Goal: Task Accomplishment & Management: Complete application form

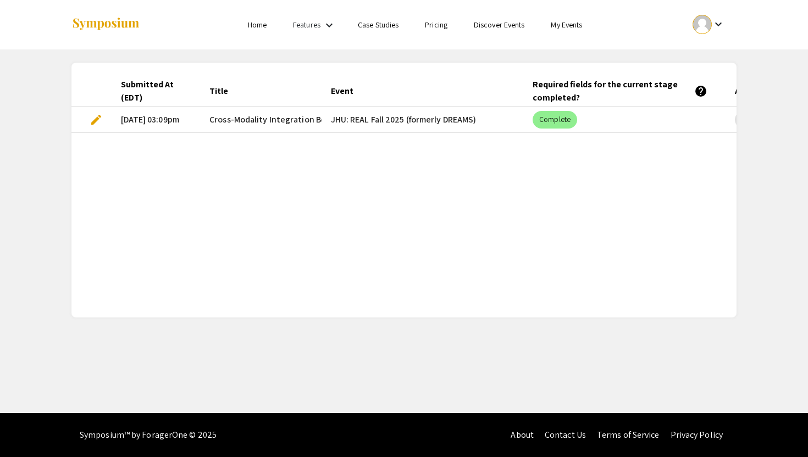
click at [96, 118] on span "edit" at bounding box center [96, 119] width 13 height 13
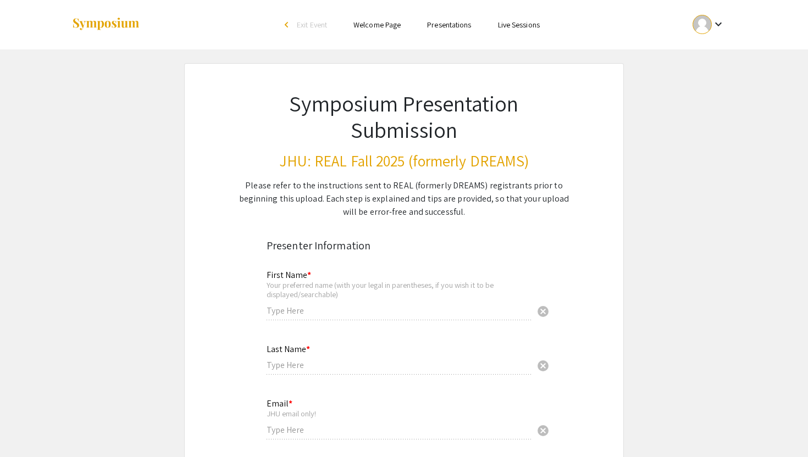
type input "[GEOGRAPHIC_DATA]"
type input "Pinto"
type input "[EMAIL_ADDRESS][DOMAIN_NAME]"
radio input "true"
type input "apinto5"
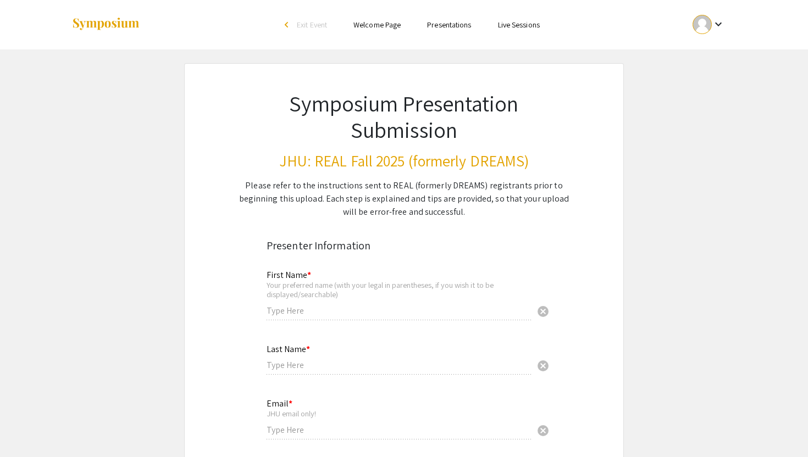
type input "[PERSON_NAME], M.D., Ph.D.; Dr. Eslam Elghonaimy, Ph.D."
radio input "true"
type input "0"
select select "custom"
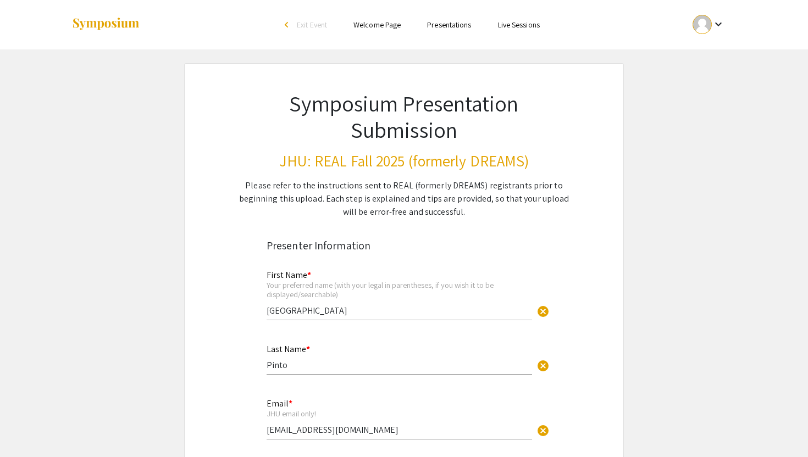
type input "1"
select select "custom"
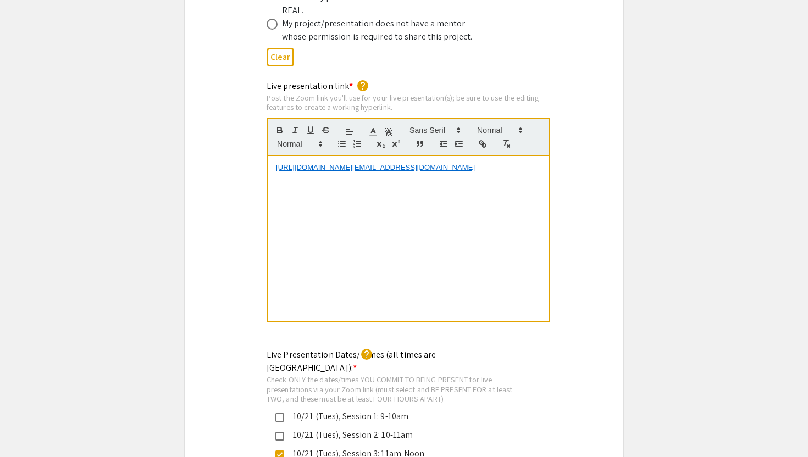
scroll to position [2321, 0]
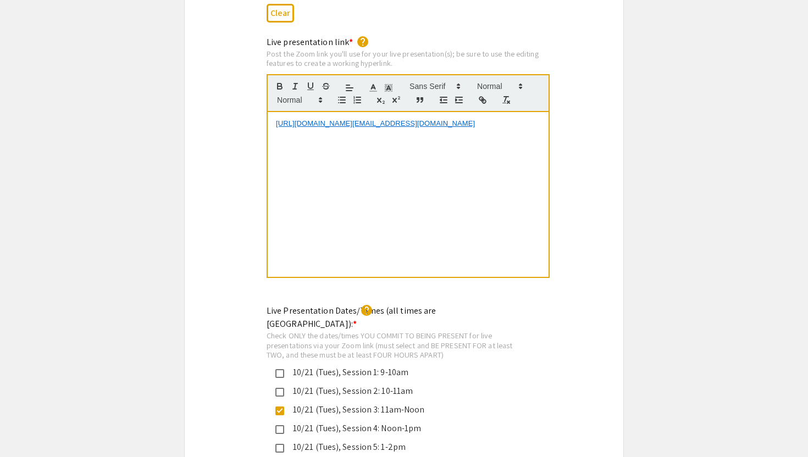
click at [383, 119] on link "[URL][DOMAIN_NAME][EMAIL_ADDRESS][DOMAIN_NAME]" at bounding box center [375, 123] width 199 height 8
click at [384, 97] on link "mailto:https://[DOMAIN_NAME][URL][EMAIL_ADDRESS][DOMAIN_NAME]" at bounding box center [356, 104] width 110 height 14
click at [428, 100] on link at bounding box center [424, 104] width 26 height 8
click at [363, 107] on input "mailto:https://[DOMAIN_NAME][URL][EMAIL_ADDRESS][DOMAIN_NAME]" at bounding box center [389, 114] width 93 height 14
drag, startPoint x: 366, startPoint y: 93, endPoint x: 338, endPoint y: 93, distance: 28.6
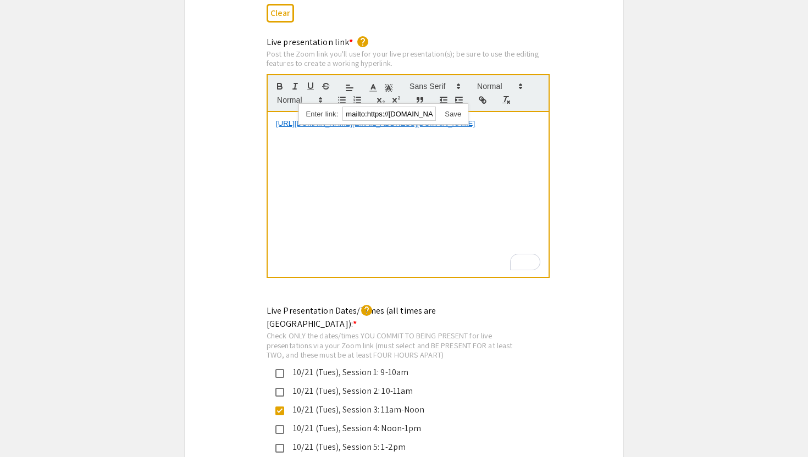
click at [338, 103] on div "mailto:https://[DOMAIN_NAME][URL][EMAIL_ADDRESS][DOMAIN_NAME] mailto:https://[D…" at bounding box center [384, 113] width 170 height 21
click at [457, 110] on link at bounding box center [448, 114] width 25 height 8
click at [390, 119] on p "[URL][DOMAIN_NAME][EMAIL_ADDRESS][DOMAIN_NAME]" at bounding box center [408, 124] width 264 height 10
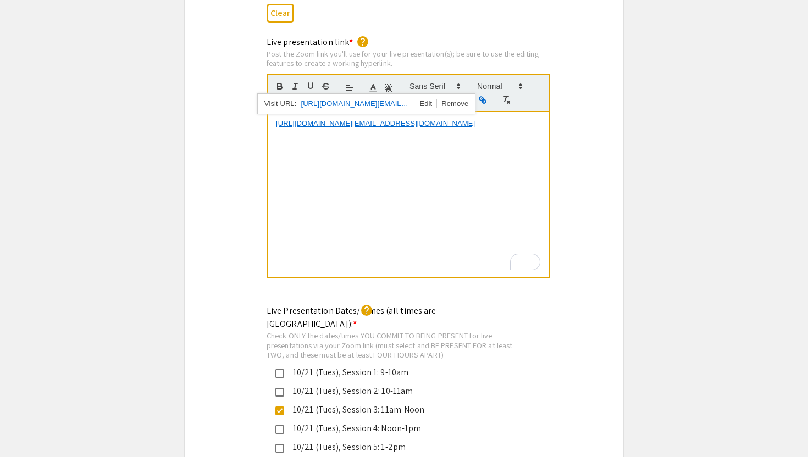
click at [365, 97] on link "[URL][DOMAIN_NAME][EMAIL_ADDRESS][DOMAIN_NAME]" at bounding box center [356, 104] width 110 height 14
click at [457, 119] on p "[URL][DOMAIN_NAME][EMAIL_ADDRESS][DOMAIN_NAME]" at bounding box center [408, 124] width 264 height 10
drag, startPoint x: 457, startPoint y: 112, endPoint x: 272, endPoint y: 95, distance: 185.5
click at [272, 112] on div "[URL][DOMAIN_NAME][EMAIL_ADDRESS][DOMAIN_NAME]" at bounding box center [408, 194] width 281 height 165
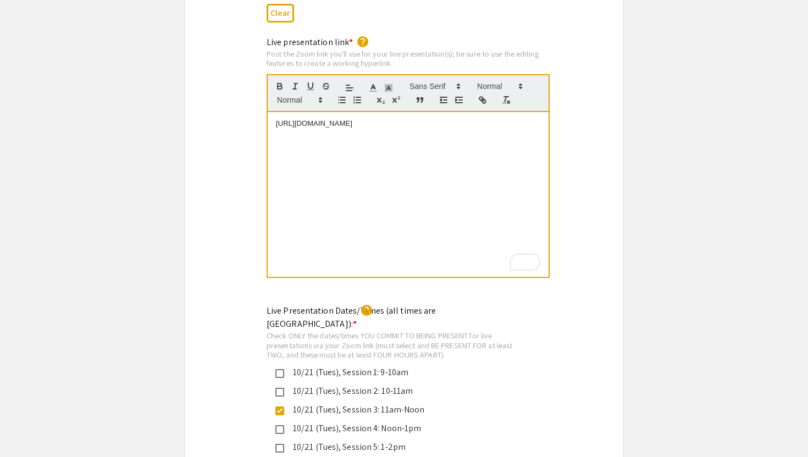
scroll to position [0, 0]
click at [327, 119] on p "[URL][DOMAIN_NAME]" at bounding box center [408, 124] width 264 height 10
click at [485, 95] on icon "button" at bounding box center [483, 100] width 10 height 10
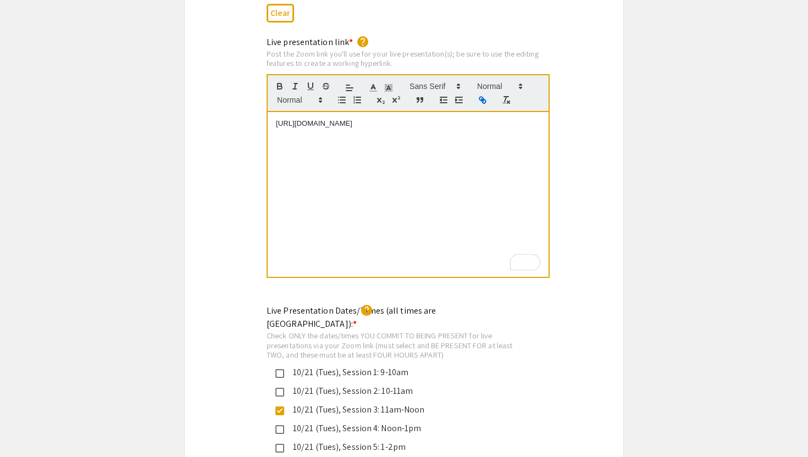
type input "[URL][DOMAIN_NAME]"
click at [406, 100] on link at bounding box center [408, 104] width 25 height 8
click at [421, 145] on div "[URL][DOMAIN_NAME]" at bounding box center [408, 194] width 281 height 165
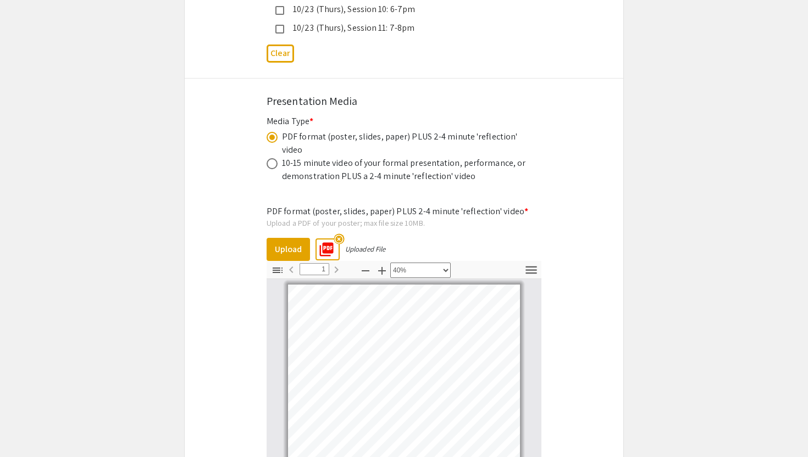
scroll to position [3263, 0]
click at [340, 234] on mat-icon "highlight_off" at bounding box center [339, 239] width 10 height 10
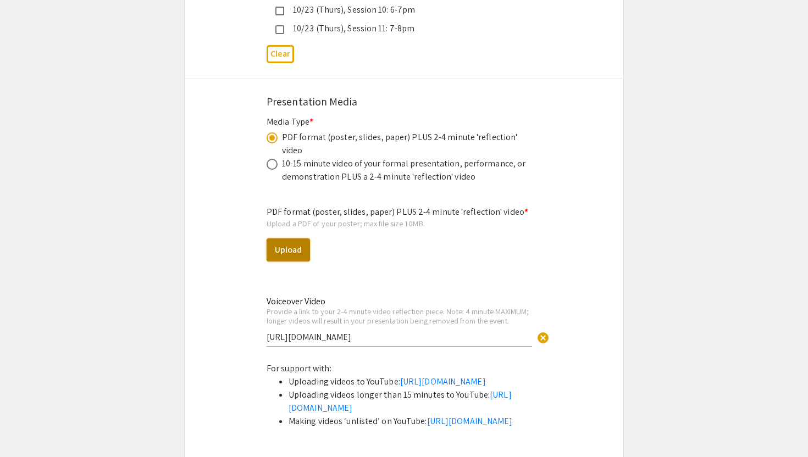
click at [297, 239] on button "Upload" at bounding box center [288, 250] width 43 height 23
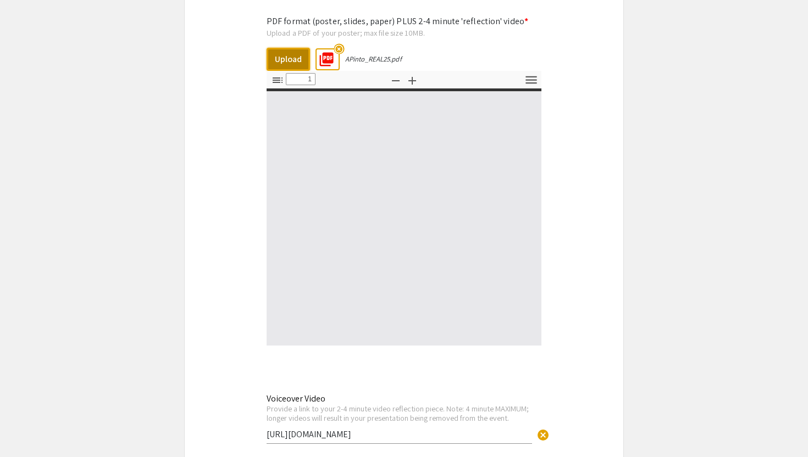
scroll to position [3514, 0]
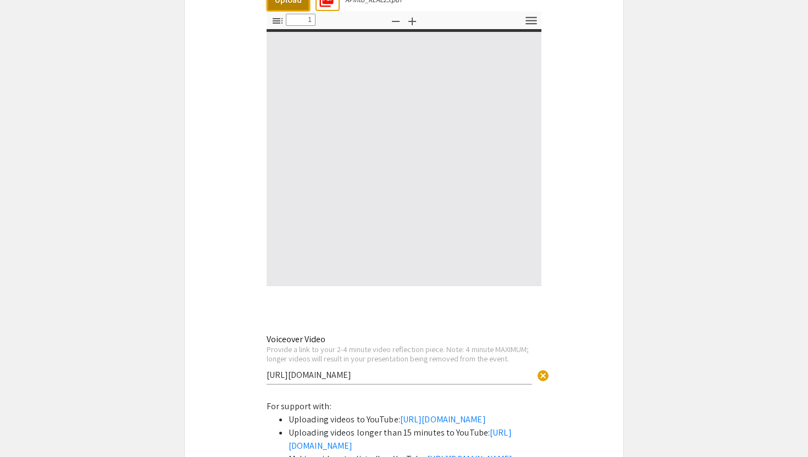
type input "0"
select select "custom"
type input "1"
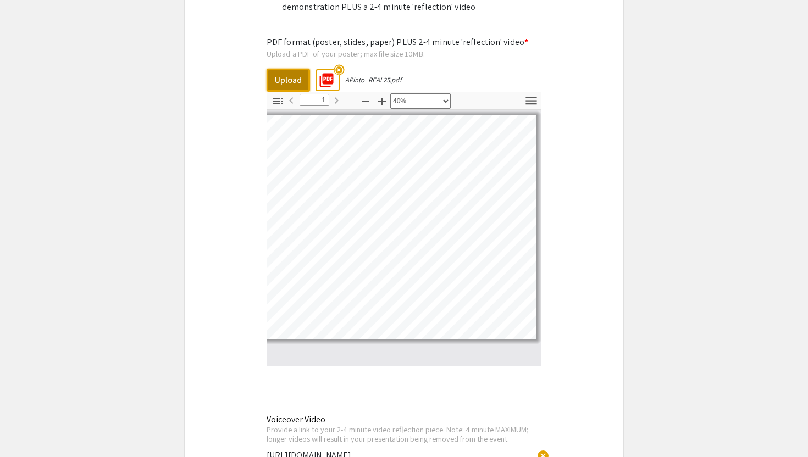
scroll to position [51, 111]
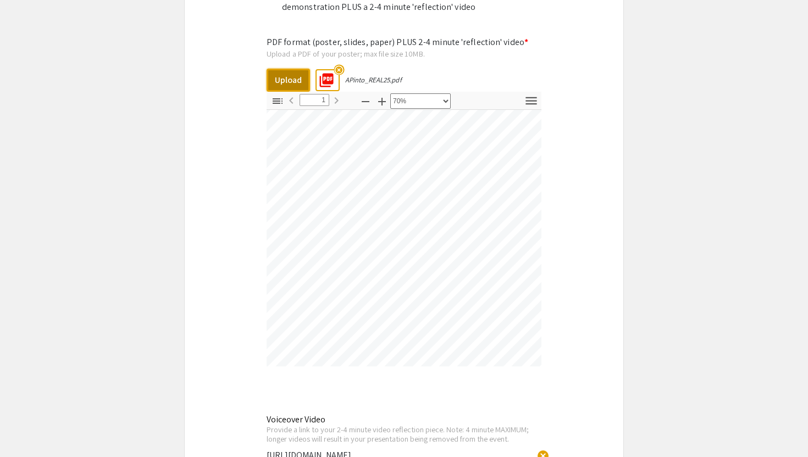
select select "0.5"
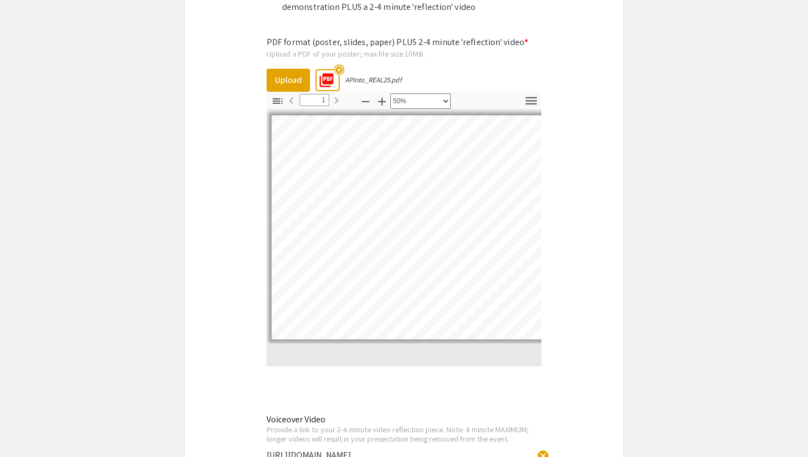
click at [341, 64] on mat-icon "highlight_off" at bounding box center [339, 69] width 10 height 10
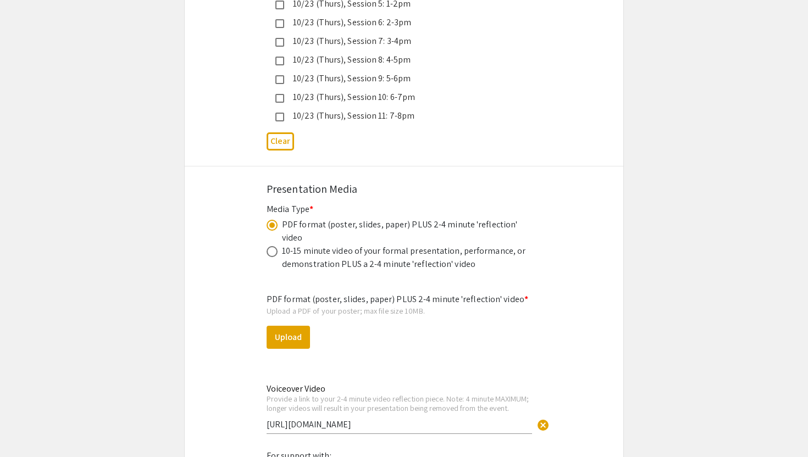
scroll to position [3206, 0]
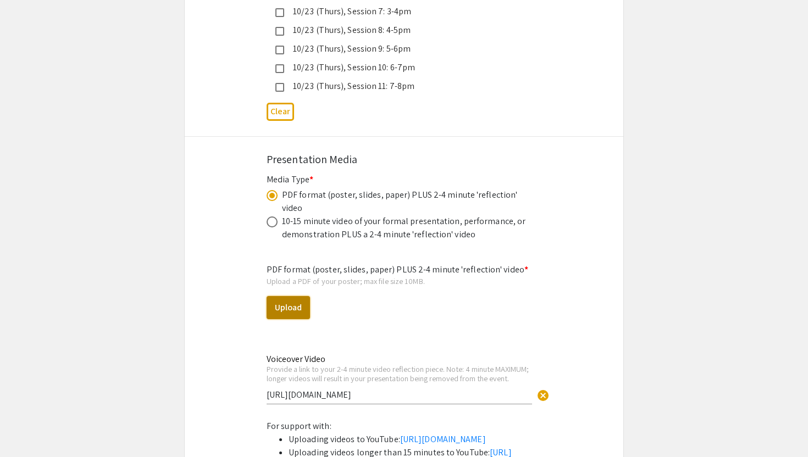
click at [301, 296] on button "Upload" at bounding box center [288, 307] width 43 height 23
select select "custom"
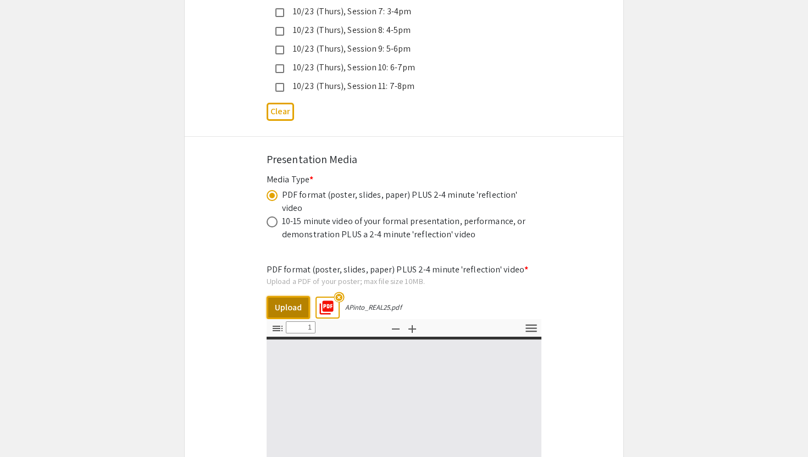
type input "0"
select select "custom"
type input "1"
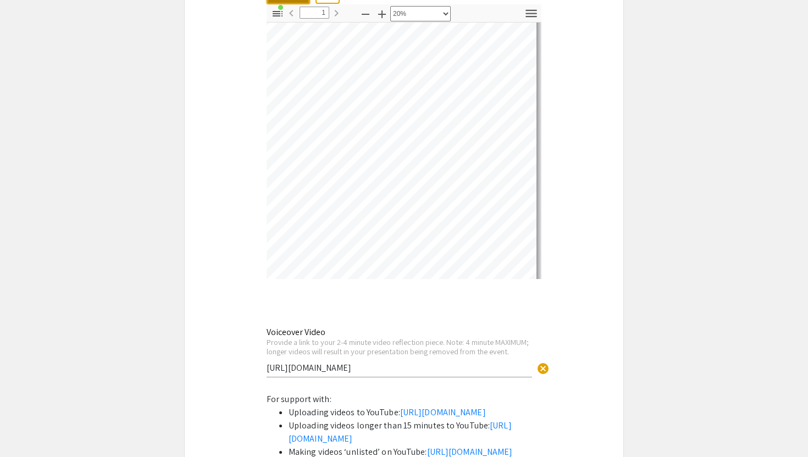
scroll to position [12, 236]
select select "custom"
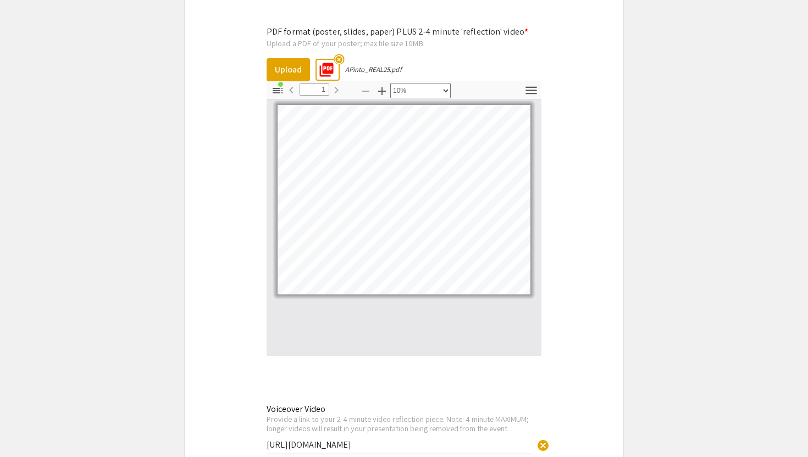
scroll to position [3433, 0]
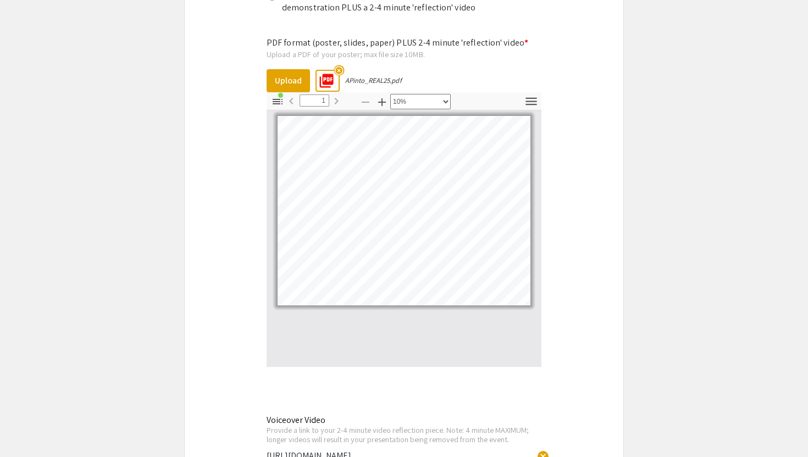
click at [339, 65] on mat-icon "highlight_off" at bounding box center [339, 70] width 10 height 10
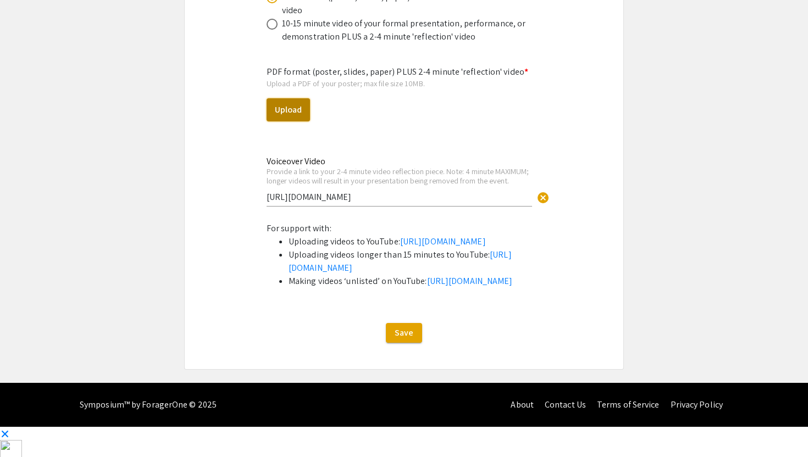
click at [299, 98] on button "Upload" at bounding box center [288, 109] width 43 height 23
select select "custom"
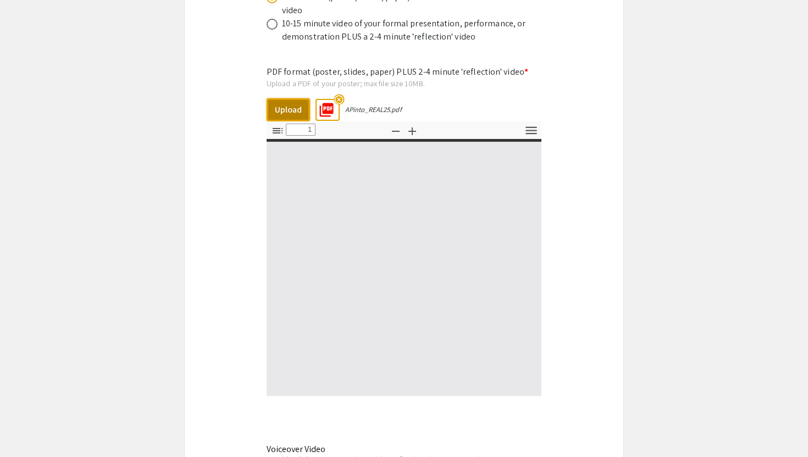
type input "0"
select select "custom"
type input "1"
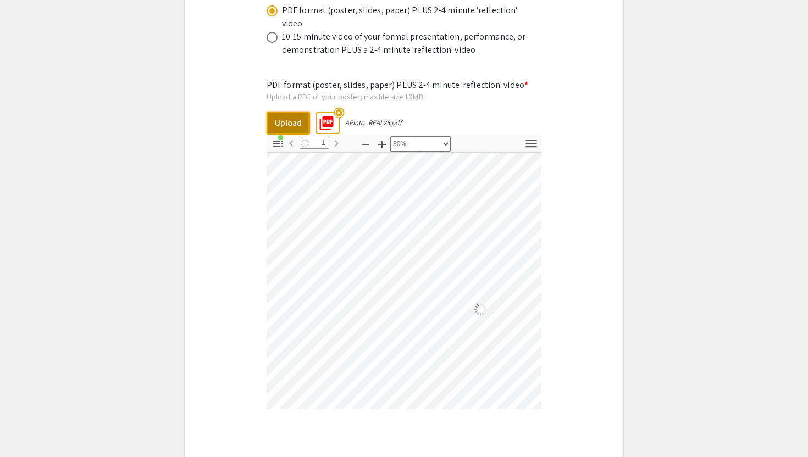
scroll to position [278, 339]
select select "custom"
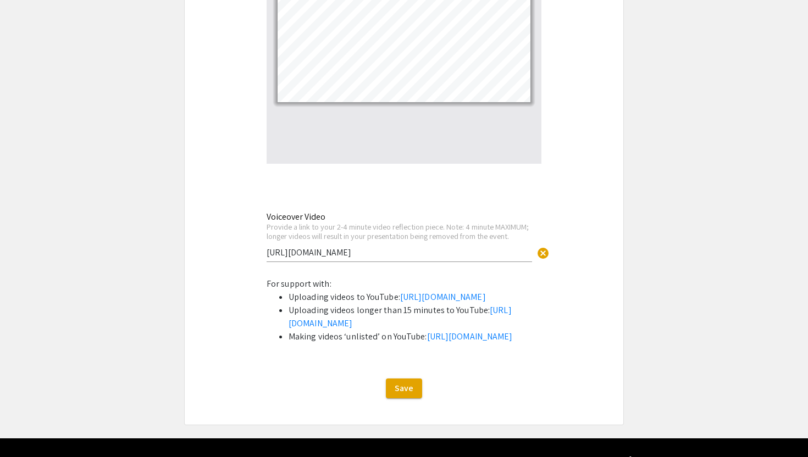
scroll to position [3692, 0]
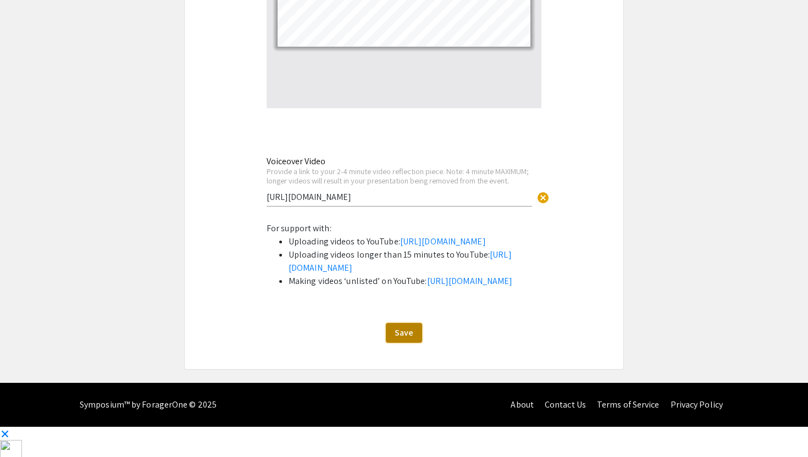
click at [415, 343] on button "Save" at bounding box center [404, 333] width 36 height 20
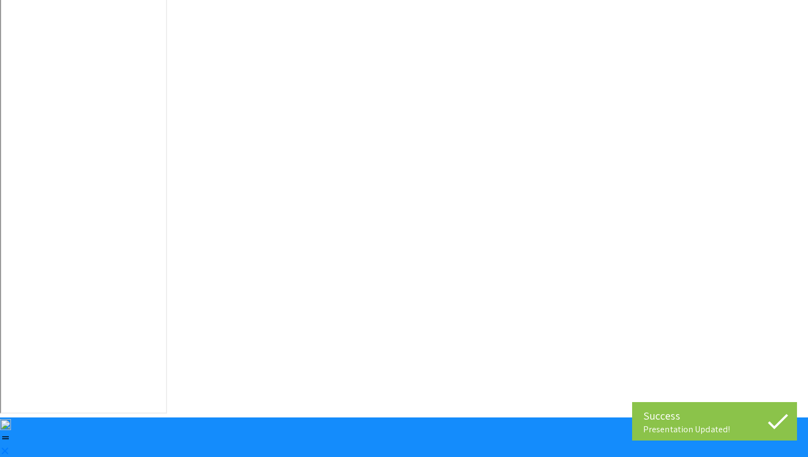
scroll to position [0, 0]
